Goal: Use online tool/utility: Utilize a website feature to perform a specific function

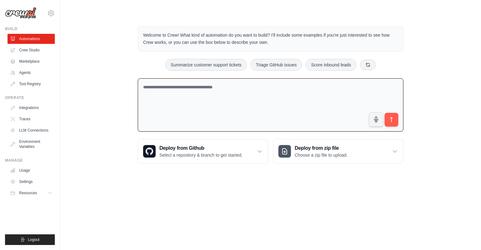
click at [208, 88] on textarea at bounding box center [270, 104] width 265 height 53
type textarea "**"
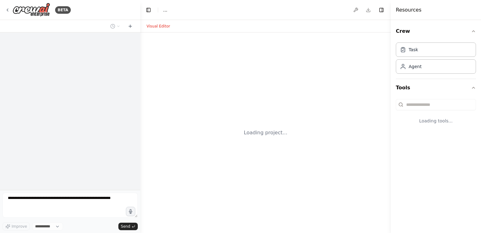
click at [393, 119] on div at bounding box center [391, 116] width 3 height 233
select select "****"
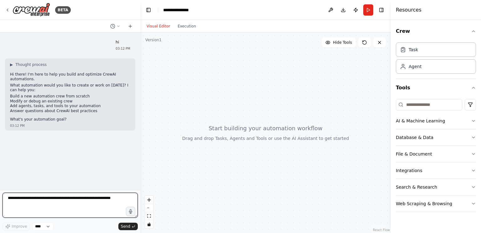
click at [39, 201] on textarea at bounding box center [70, 205] width 135 height 25
type textarea "**********"
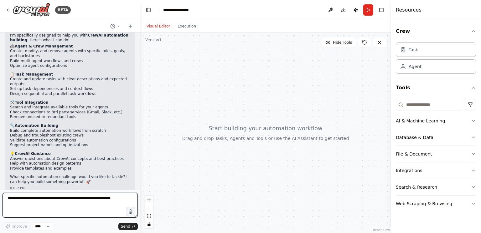
scroll to position [140, 0]
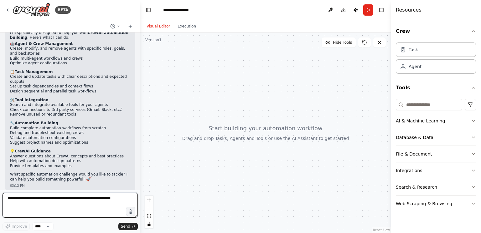
click at [15, 199] on textarea at bounding box center [70, 205] width 135 height 25
type textarea "**********"
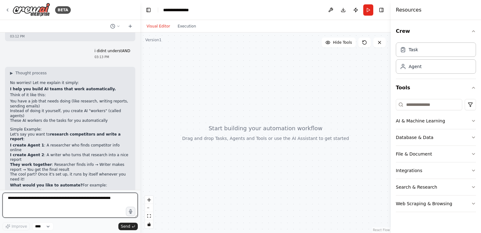
scroll to position [300, 0]
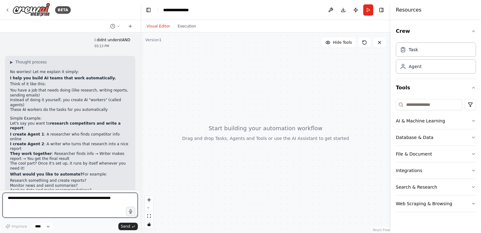
click at [19, 204] on textarea at bounding box center [70, 205] width 135 height 25
type textarea "**********"
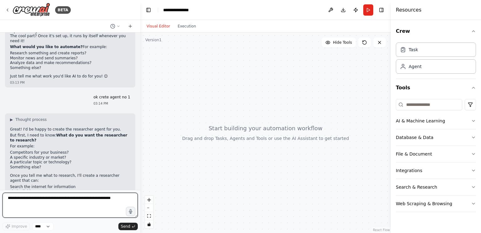
scroll to position [434, 0]
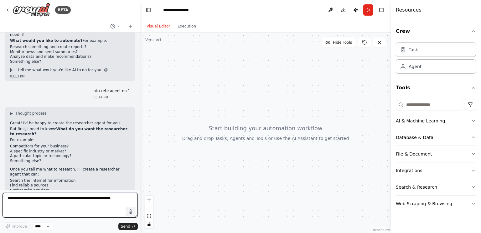
click at [27, 197] on textarea at bounding box center [70, 205] width 135 height 25
type textarea "**********"
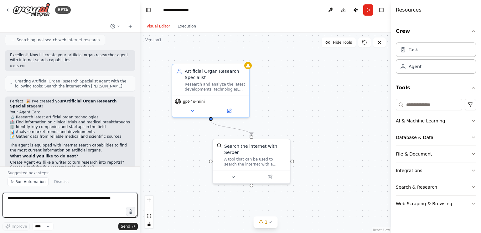
scroll to position [728, 0]
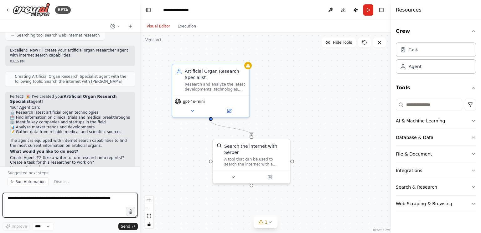
click at [18, 199] on textarea at bounding box center [70, 205] width 135 height 25
type textarea "**********"
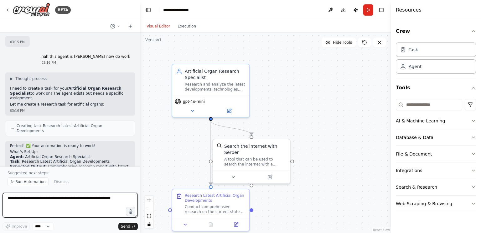
scroll to position [884, 0]
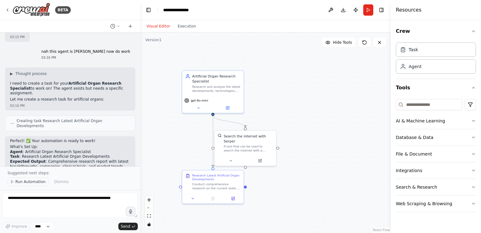
click at [28, 181] on span "Run Automation" at bounding box center [30, 182] width 30 height 5
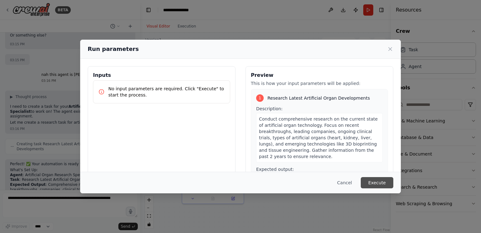
click at [372, 179] on button "Execute" at bounding box center [376, 182] width 33 height 11
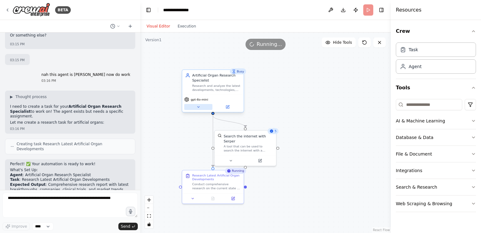
click at [198, 107] on icon at bounding box center [198, 107] width 2 height 1
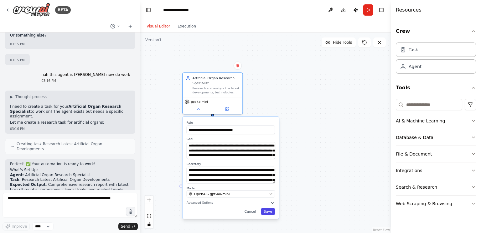
click at [270, 212] on button "Save" at bounding box center [268, 212] width 14 height 7
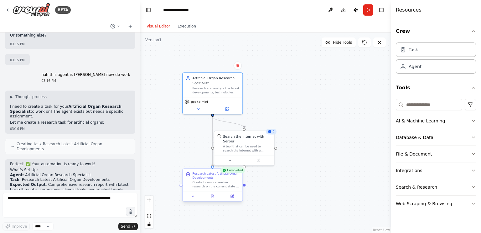
click at [213, 200] on div at bounding box center [212, 196] width 60 height 10
click at [194, 198] on icon at bounding box center [193, 197] width 4 height 4
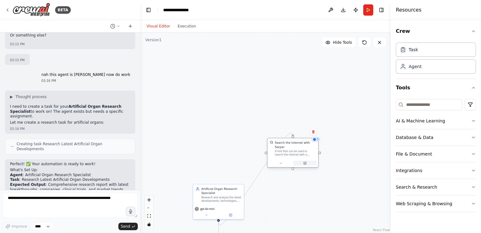
drag, startPoint x: 260, startPoint y: 167, endPoint x: 308, endPoint y: 160, distance: 48.8
click at [308, 161] on button at bounding box center [304, 163] width 23 height 5
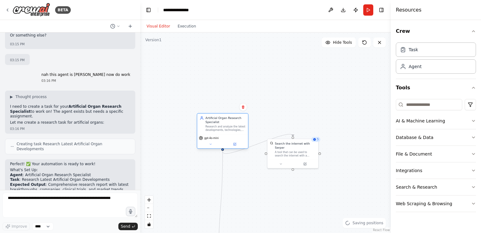
drag, startPoint x: 229, startPoint y: 196, endPoint x: 234, endPoint y: 128, distance: 68.4
click at [234, 128] on div "Research and analyze the latest developments, technologies, companies, and clin…" at bounding box center [225, 128] width 40 height 7
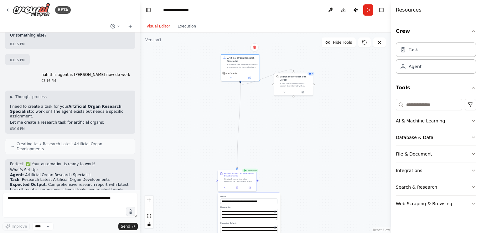
drag, startPoint x: 258, startPoint y: 208, endPoint x: 272, endPoint y: 122, distance: 86.8
click at [272, 122] on div ".deletable-edge-delete-btn { width: 20px; height: 20px; border: 0px solid #ffff…" at bounding box center [265, 133] width 250 height 201
drag, startPoint x: 272, startPoint y: 122, endPoint x: 294, endPoint y: 168, distance: 51.1
click at [294, 168] on div ".deletable-edge-delete-btn { width: 20px; height: 20px; border: 0px solid #ffff…" at bounding box center [265, 133] width 250 height 201
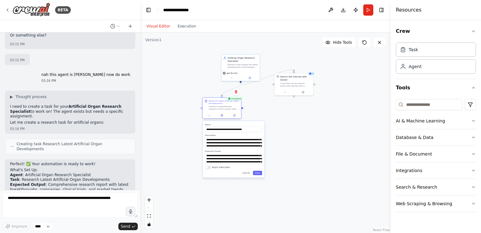
drag, startPoint x: 241, startPoint y: 180, endPoint x: 233, endPoint y: 108, distance: 72.4
click at [223, 107] on div "Conduct comprehensive research on the current state of artificial organ technol…" at bounding box center [224, 107] width 30 height 5
click at [273, 117] on div ".deletable-edge-delete-btn { width: 20px; height: 20px; border: 0px solid #ffff…" at bounding box center [265, 133] width 250 height 201
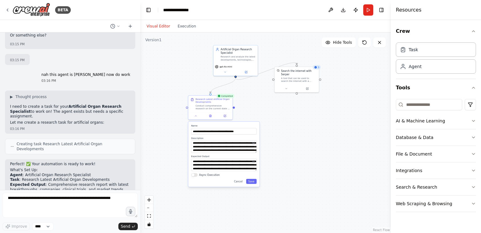
click at [250, 184] on div "**********" at bounding box center [223, 154] width 71 height 65
click at [255, 184] on div "**********" at bounding box center [223, 154] width 71 height 65
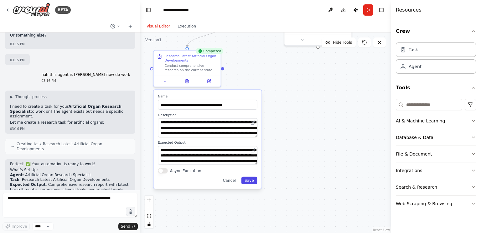
click at [255, 180] on button "Save" at bounding box center [249, 181] width 16 height 8
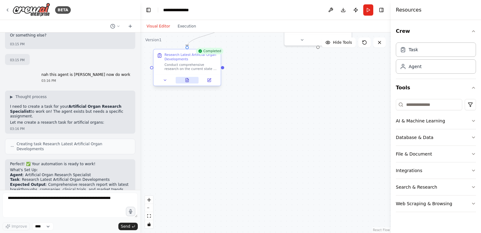
click at [188, 80] on icon at bounding box center [187, 81] width 3 height 4
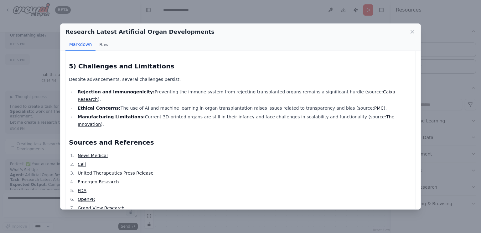
scroll to position [320, 0]
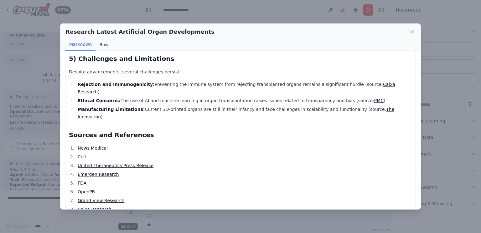
click at [107, 48] on button "Raw" at bounding box center [103, 45] width 17 height 12
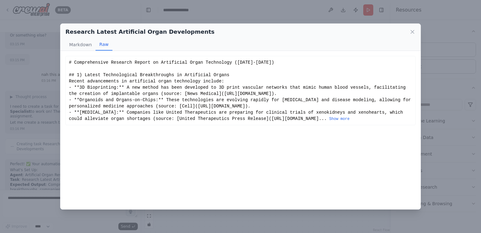
scroll to position [0, 0]
click at [415, 28] on div "Research Latest Artificial Organ Developments Markdown Raw" at bounding box center [240, 37] width 360 height 27
click at [413, 31] on icon at bounding box center [411, 31] width 3 height 3
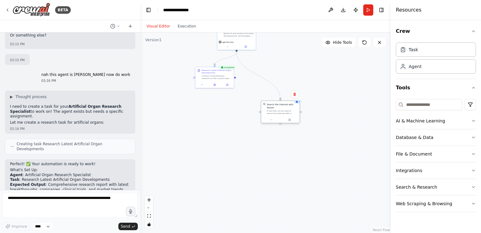
drag, startPoint x: 277, startPoint y: 58, endPoint x: 272, endPoint y: 100, distance: 42.0
drag, startPoint x: 272, startPoint y: 100, endPoint x: 276, endPoint y: 81, distance: 19.5
click at [243, 74] on div ".deletable-edge-delete-btn { width: 20px; height: 20px; border: 0px solid #ffff…" at bounding box center [265, 133] width 250 height 201
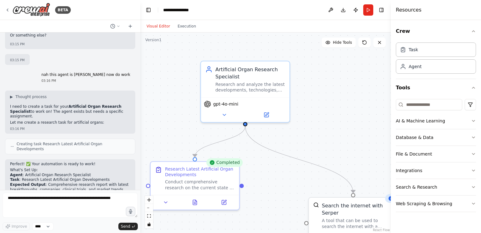
drag, startPoint x: 243, startPoint y: 74, endPoint x: 261, endPoint y: 179, distance: 105.7
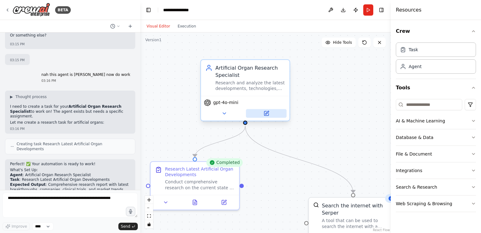
click at [265, 114] on icon at bounding box center [266, 112] width 3 height 3
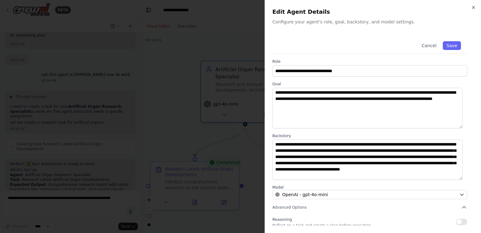
click at [200, 110] on div at bounding box center [240, 116] width 481 height 233
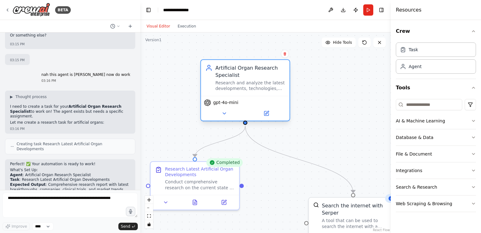
click at [242, 84] on div "Research and analyze the latest developments, technologies, companies, and clin…" at bounding box center [250, 86] width 70 height 12
click at [247, 74] on div "Artificial Organ Research Specialist" at bounding box center [250, 71] width 70 height 14
click at [219, 96] on div "gpt-4o-mini" at bounding box center [245, 108] width 89 height 25
click at [225, 76] on div "Artificial Organ Research Specialist" at bounding box center [250, 71] width 70 height 14
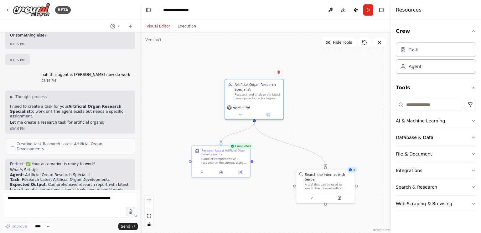
click at [352, 170] on icon at bounding box center [349, 170] width 3 height 3
click at [354, 170] on span "5" at bounding box center [354, 170] width 2 height 4
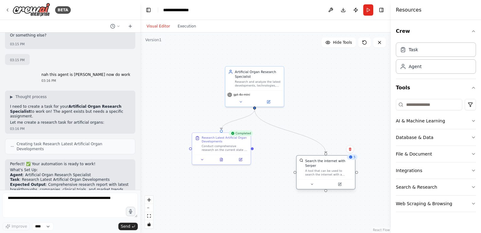
drag, startPoint x: 324, startPoint y: 201, endPoint x: 325, endPoint y: 188, distance: 12.8
click at [325, 188] on div ".deletable-edge-delete-btn { width: 20px; height: 20px; border: 0px solid #ffff…" at bounding box center [265, 133] width 250 height 201
click at [307, 169] on div "A tool that can be used to search the internet with a search_query. Supports di…" at bounding box center [328, 173] width 47 height 8
click at [319, 173] on div "Search the internet with Serper A tool that can be used to search the internet …" at bounding box center [325, 168] width 58 height 24
click at [372, 10] on button "Run" at bounding box center [368, 9] width 10 height 11
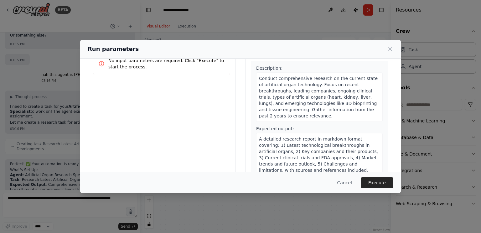
scroll to position [49, 0]
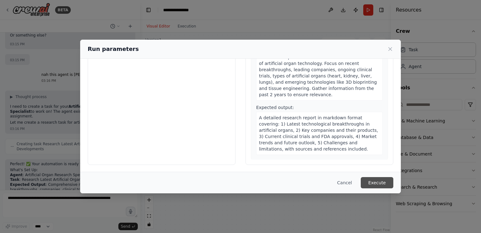
click at [373, 181] on button "Execute" at bounding box center [376, 182] width 33 height 11
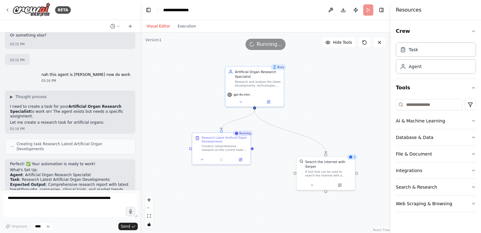
click at [421, 75] on div "Task Agent" at bounding box center [435, 59] width 80 height 39
click at [422, 67] on div "Agent" at bounding box center [435, 66] width 80 height 14
click at [417, 66] on div "Agent" at bounding box center [414, 66] width 13 height 6
click at [418, 52] on div "Task" at bounding box center [435, 49] width 80 height 14
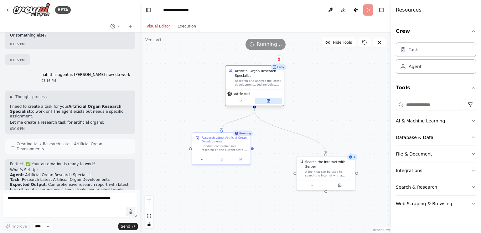
click at [270, 101] on icon at bounding box center [268, 101] width 4 height 4
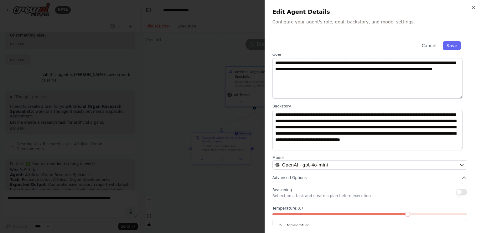
scroll to position [49, 0]
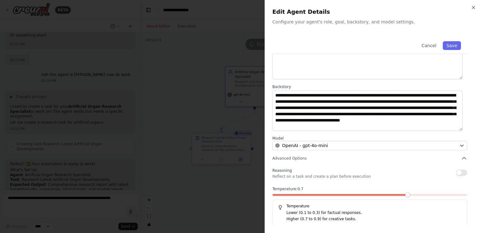
click at [248, 123] on div at bounding box center [240, 116] width 481 height 233
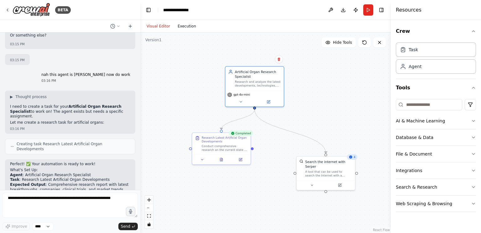
click at [181, 26] on button "Execution" at bounding box center [187, 27] width 26 height 8
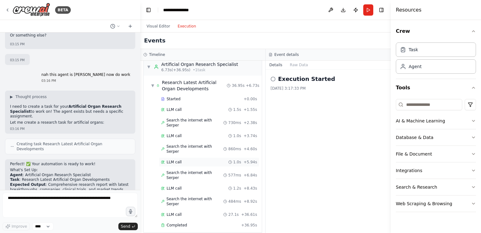
scroll to position [8, 0]
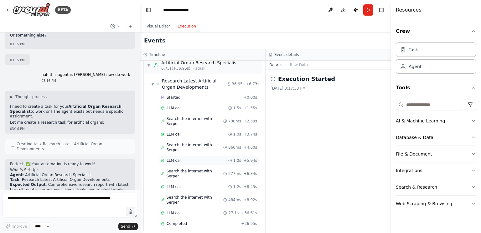
click at [198, 167] on div "Search the internet with [PERSON_NAME] 577ms + 6.84s" at bounding box center [209, 174] width 100 height 14
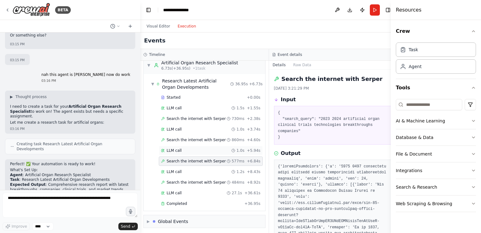
click at [199, 147] on div "LLM call 1.0s + 5.94s" at bounding box center [211, 150] width 104 height 9
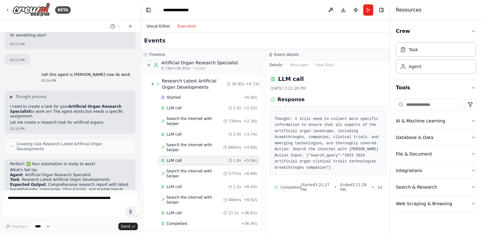
click at [159, 29] on button "Visual Editor" at bounding box center [158, 27] width 31 height 8
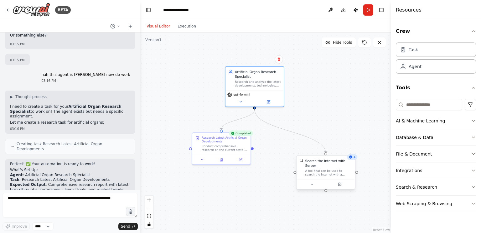
drag, startPoint x: 347, startPoint y: 166, endPoint x: 350, endPoint y: 163, distance: 3.8
click at [347, 169] on div "A tool that can be used to search the internet with a search_query. Supports di…" at bounding box center [328, 173] width 47 height 8
click at [268, 80] on div "Research and analyze the latest developments, technologies, companies, and clin…" at bounding box center [258, 83] width 46 height 8
